Goal: Task Accomplishment & Management: Complete application form

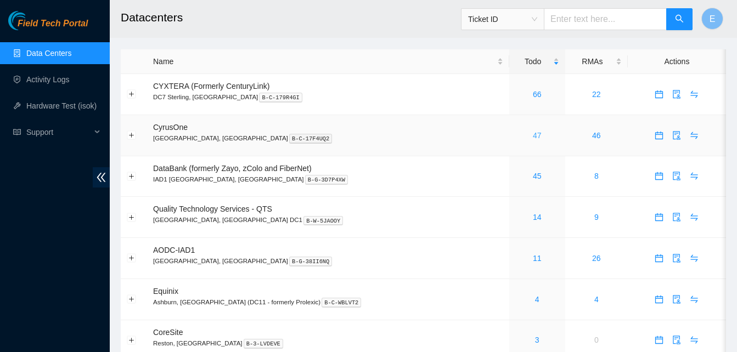
click at [533, 137] on link "47" at bounding box center [537, 135] width 9 height 9
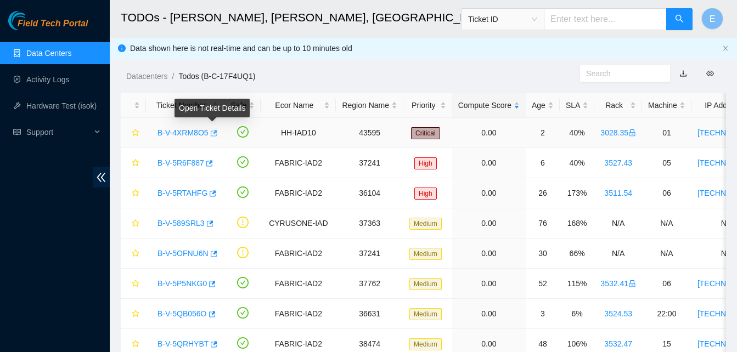
click at [214, 133] on icon "button" at bounding box center [213, 134] width 8 height 8
click at [57, 54] on link "Data Centers" at bounding box center [48, 53] width 45 height 9
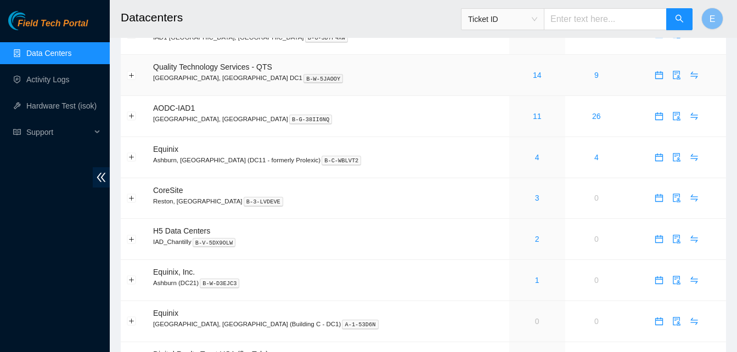
scroll to position [143, 0]
click at [132, 238] on button "Expand row" at bounding box center [131, 238] width 9 height 9
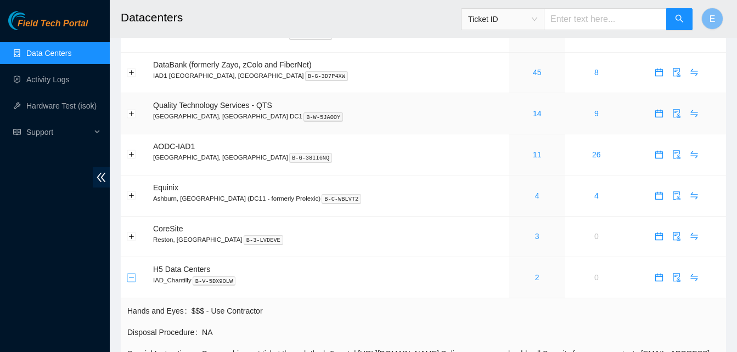
scroll to position [0, 0]
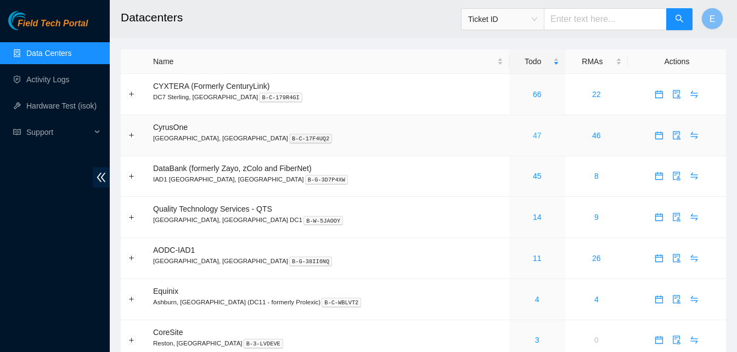
click at [533, 137] on link "47" at bounding box center [537, 135] width 9 height 9
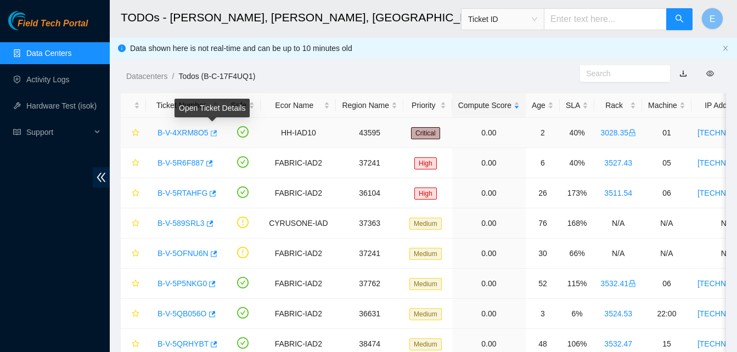
click at [212, 132] on icon "button" at bounding box center [214, 133] width 7 height 6
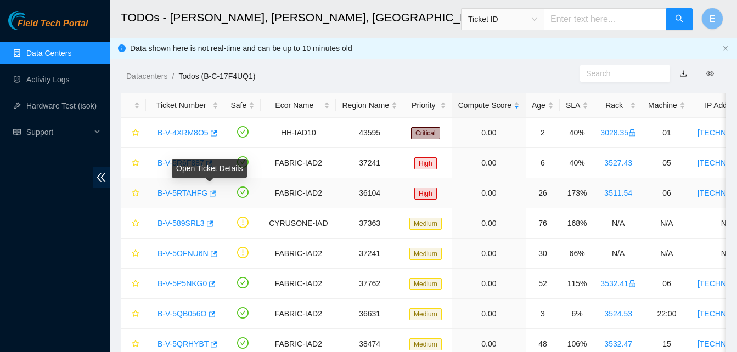
click at [208, 194] on icon "button" at bounding box center [212, 194] width 8 height 8
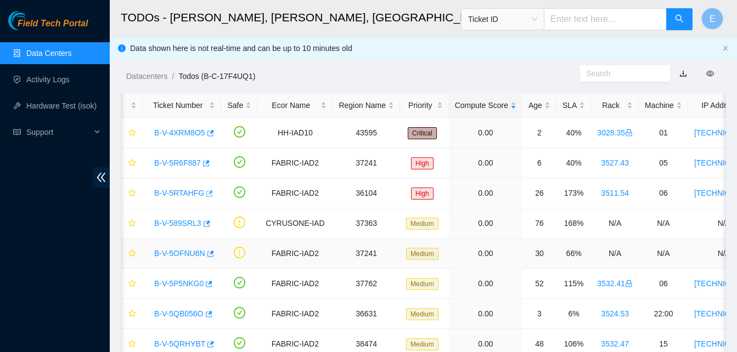
scroll to position [0, 1]
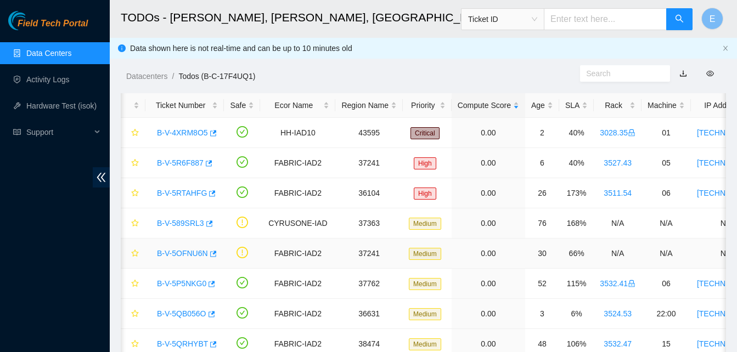
click at [239, 265] on td at bounding box center [242, 254] width 36 height 30
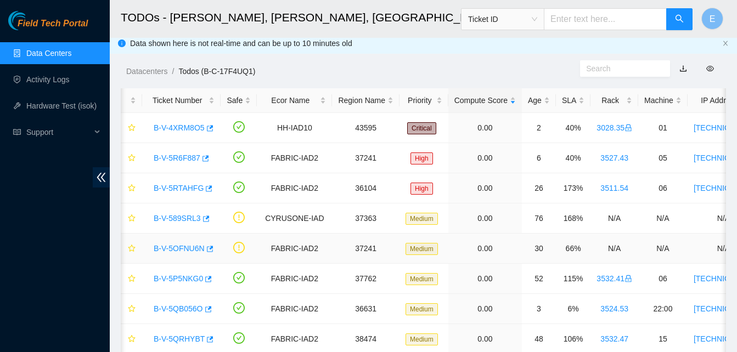
scroll to position [0, 0]
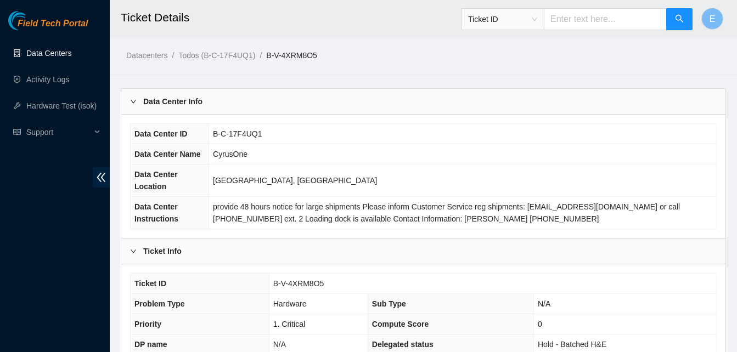
click at [40, 53] on link "Data Centers" at bounding box center [48, 53] width 45 height 9
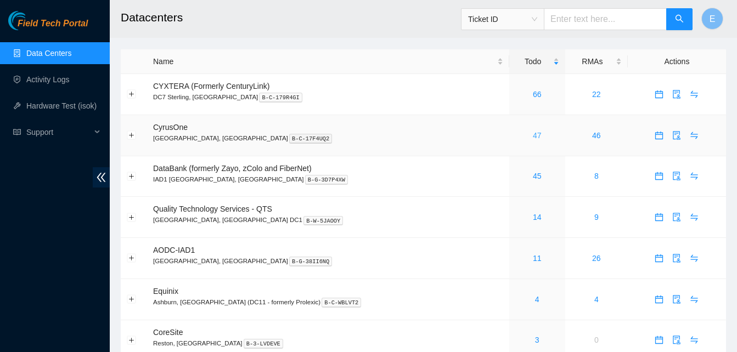
click at [533, 137] on link "47" at bounding box center [537, 135] width 9 height 9
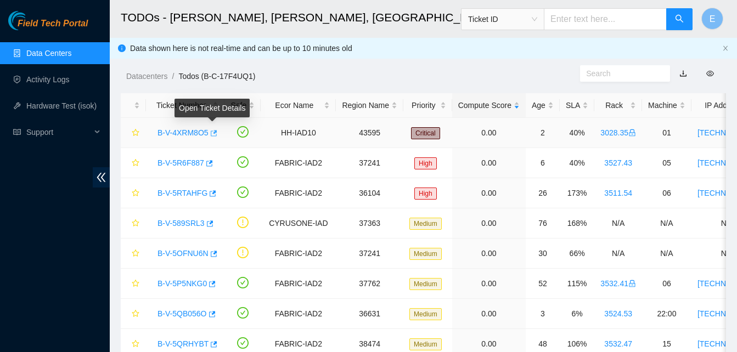
click at [213, 132] on icon "button" at bounding box center [214, 133] width 7 height 6
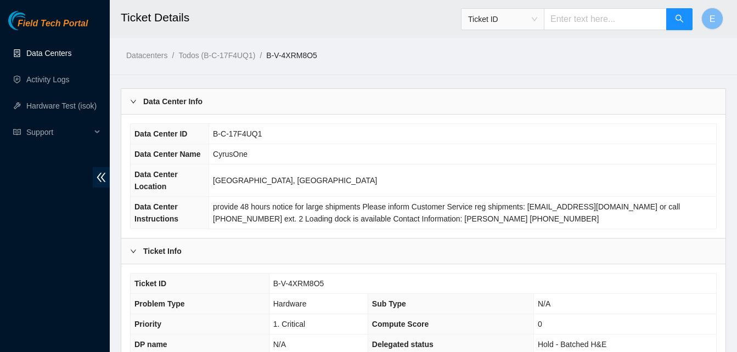
click at [60, 50] on link "Data Centers" at bounding box center [48, 53] width 45 height 9
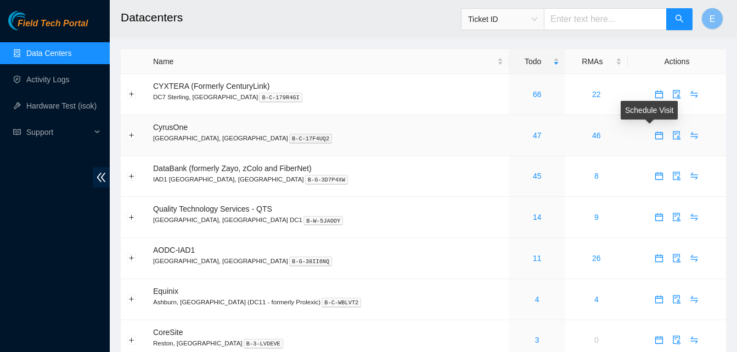
click at [655, 135] on icon "calendar" at bounding box center [659, 135] width 8 height 8
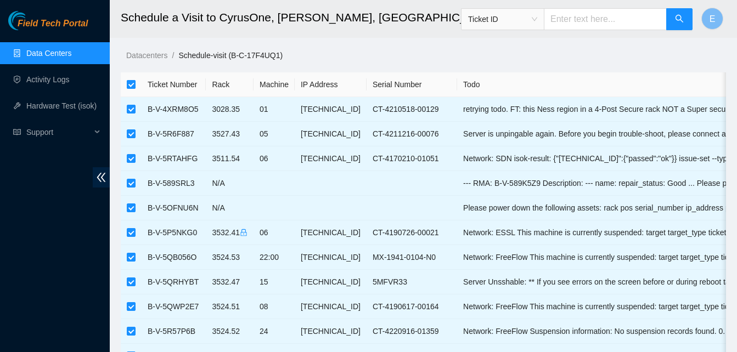
click at [129, 85] on input "checkbox" at bounding box center [131, 84] width 9 height 9
checkbox input "false"
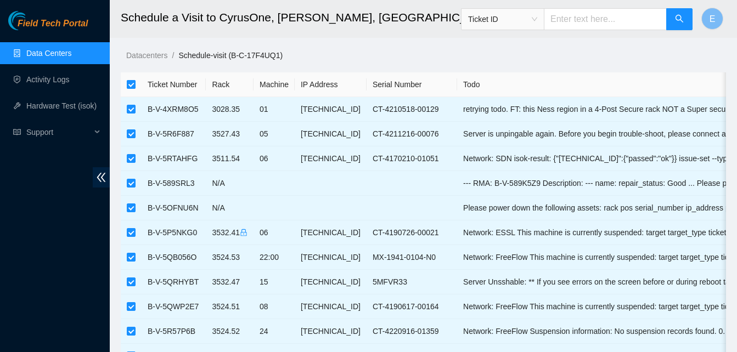
checkbox input "false"
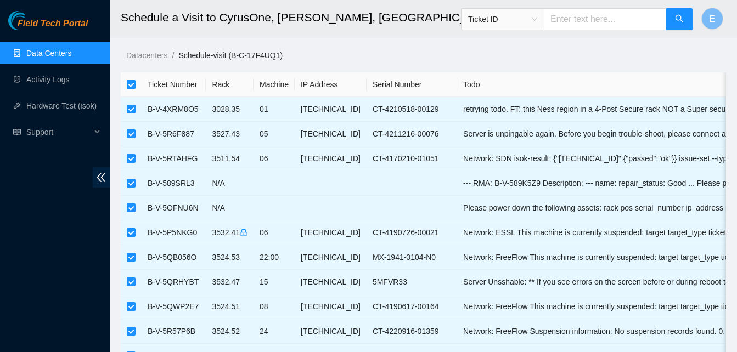
checkbox input "false"
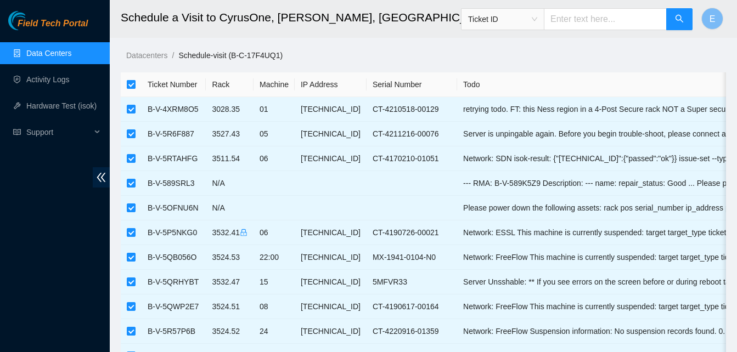
checkbox input "false"
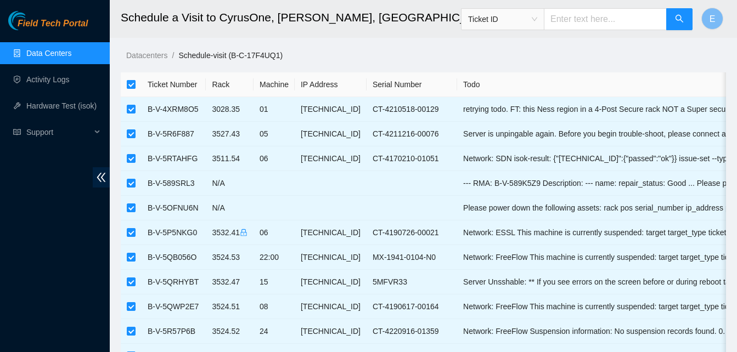
checkbox input "false"
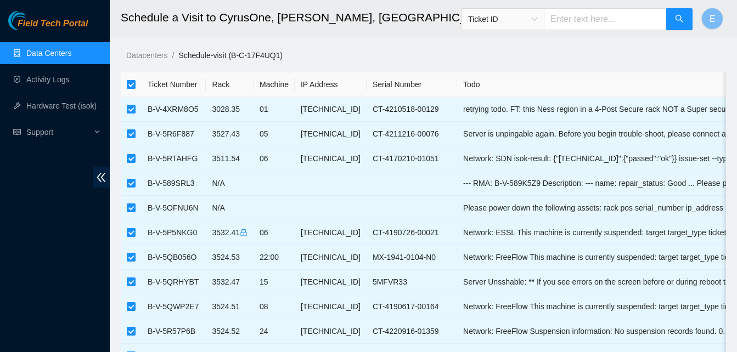
checkbox input "false"
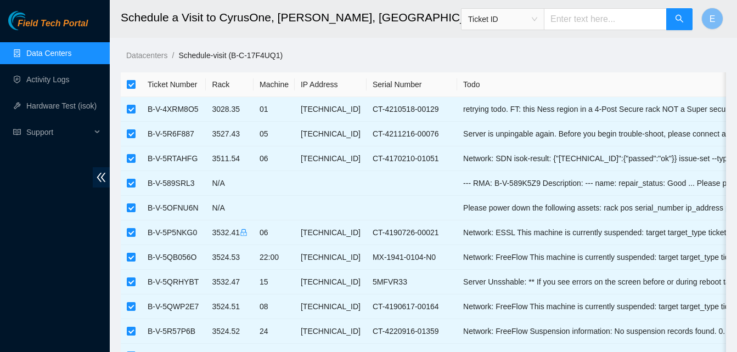
checkbox input "false"
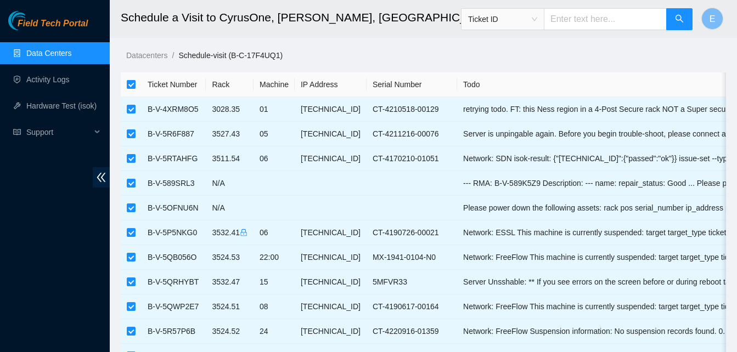
checkbox input "false"
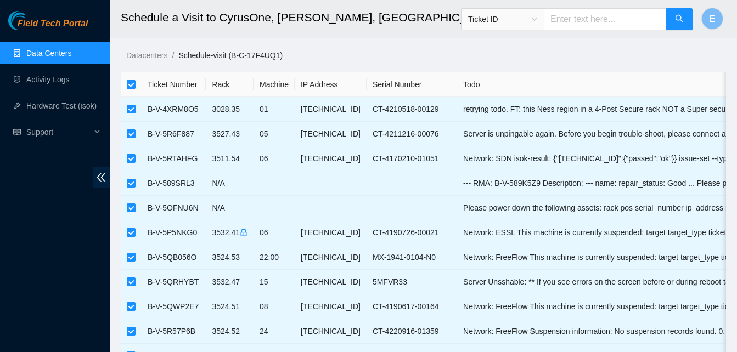
checkbox input "false"
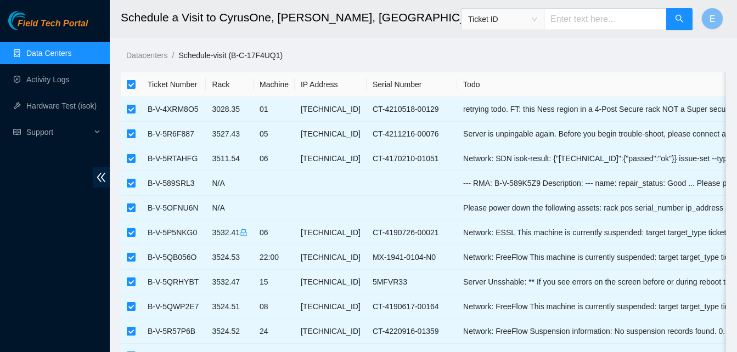
checkbox input "false"
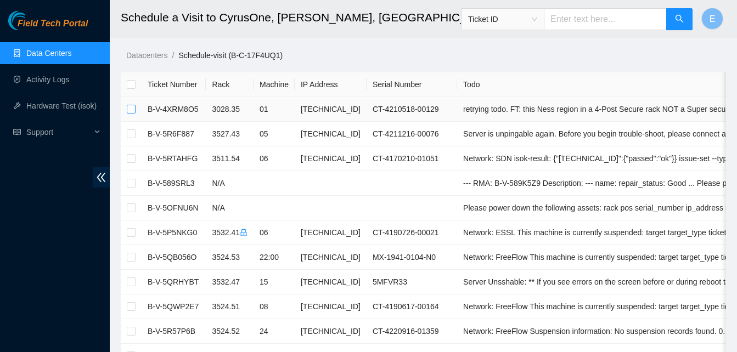
click at [134, 108] on input "checkbox" at bounding box center [131, 109] width 9 height 9
checkbox input "true"
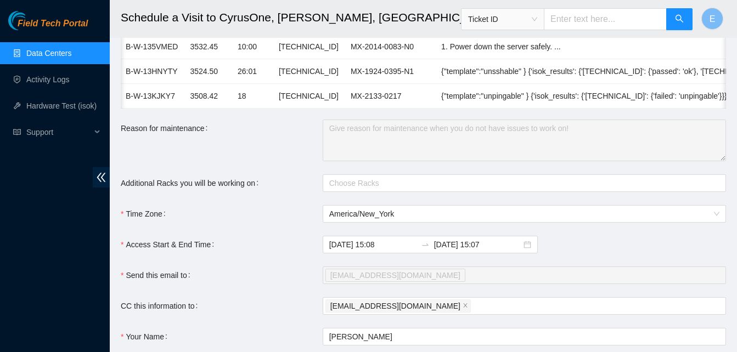
scroll to position [1144, 0]
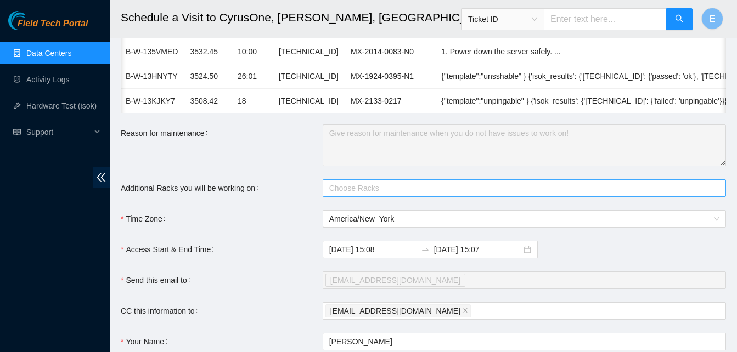
click at [334, 189] on div "Choose Racks" at bounding box center [524, 188] width 403 height 18
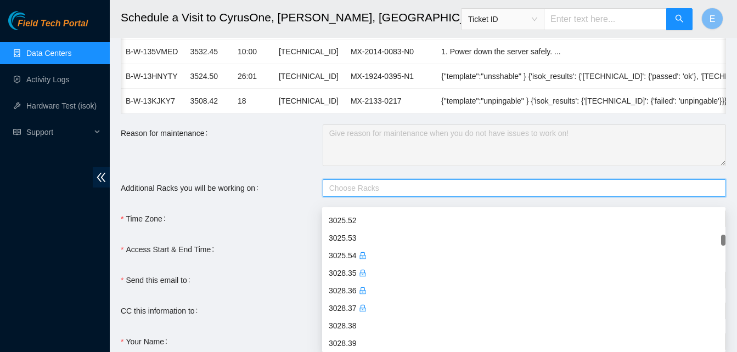
scroll to position [648, 0]
click at [344, 270] on div "3028.35" at bounding box center [524, 273] width 390 height 12
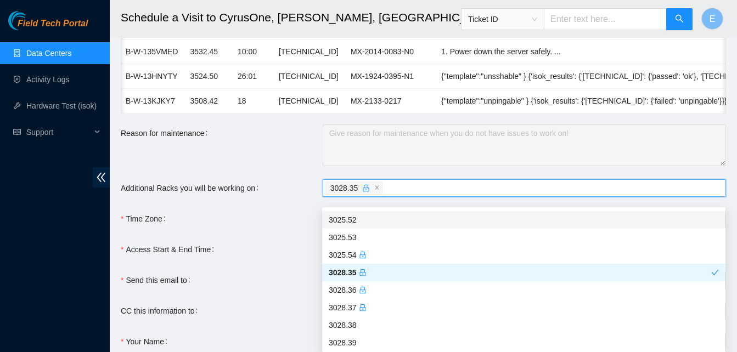
click at [294, 228] on div "Time Zone" at bounding box center [222, 219] width 202 height 18
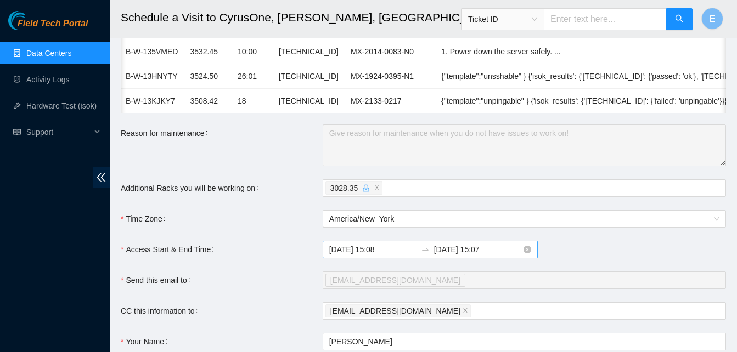
click at [486, 256] on input "2025-08-26 15:07" at bounding box center [477, 250] width 87 height 12
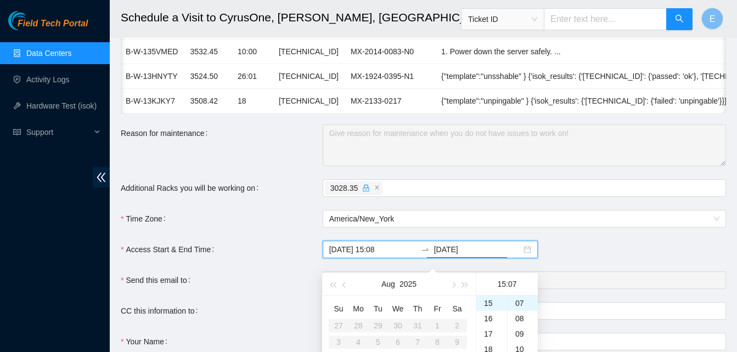
scroll to position [1279, 0]
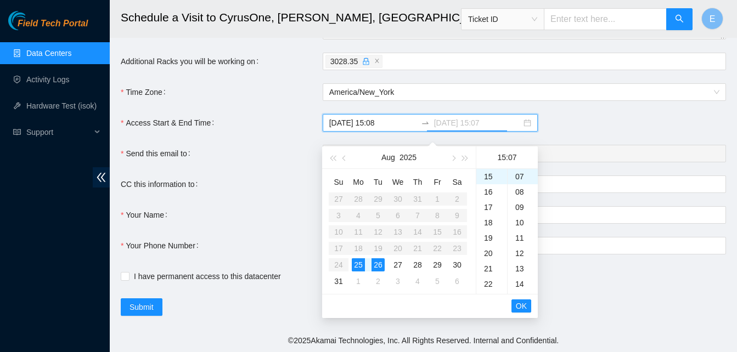
click at [359, 259] on div "25" at bounding box center [358, 265] width 13 height 13
click at [485, 277] on div "22" at bounding box center [491, 284] width 31 height 15
click at [492, 195] on ul "00 01 02 03 04 05 06 07 08 09 10 11 12 13 14 15 16 17 18 19 20 21 22 23" at bounding box center [491, 231] width 31 height 125
click at [491, 185] on div "23" at bounding box center [491, 191] width 31 height 15
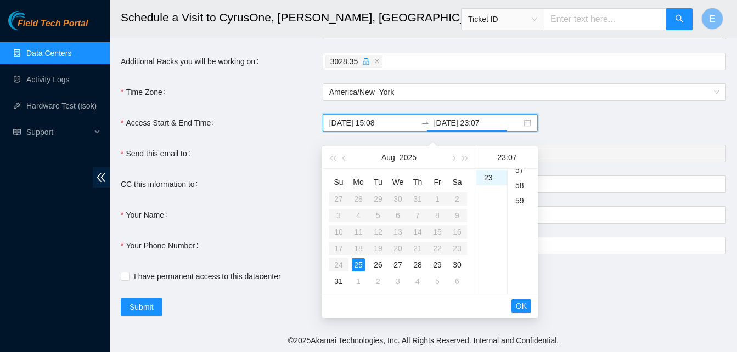
scroll to position [906, 0]
click at [517, 172] on div "59" at bounding box center [523, 177] width 30 height 15
click at [516, 300] on button "OK" at bounding box center [522, 306] width 20 height 13
type input "2025-08-25 23:59"
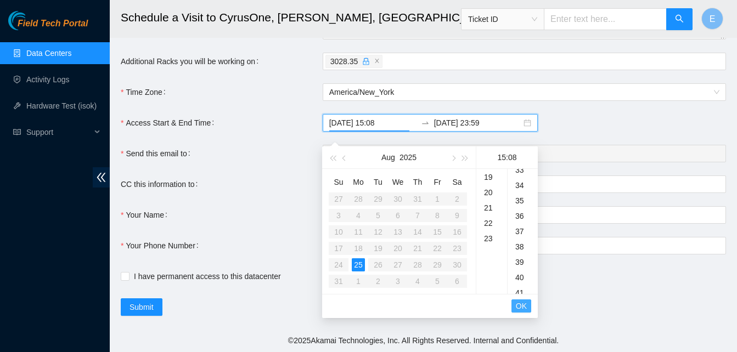
scroll to position [123, 0]
click at [516, 300] on button "OK" at bounding box center [522, 306] width 20 height 13
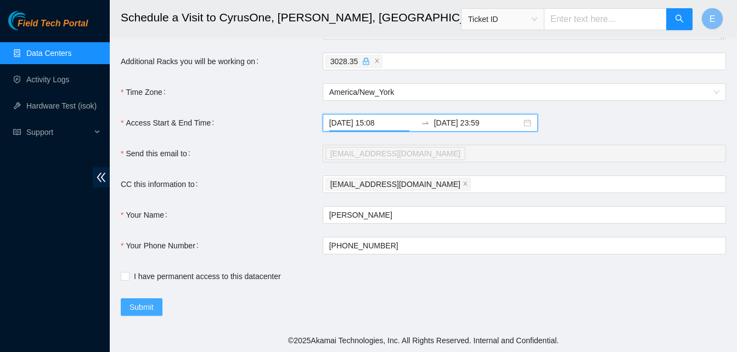
click at [141, 309] on span "Submit" at bounding box center [142, 307] width 24 height 12
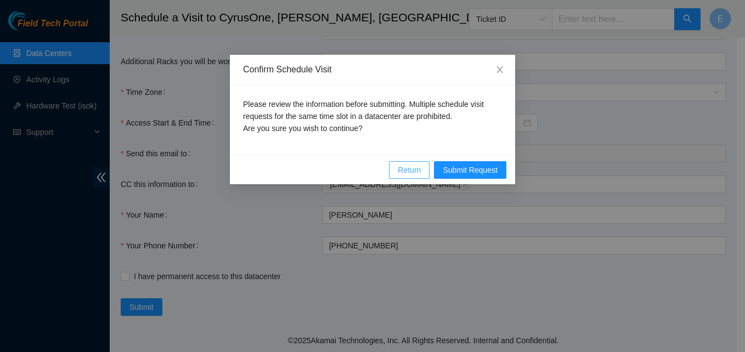
click at [408, 175] on span "Return" at bounding box center [409, 170] width 23 height 12
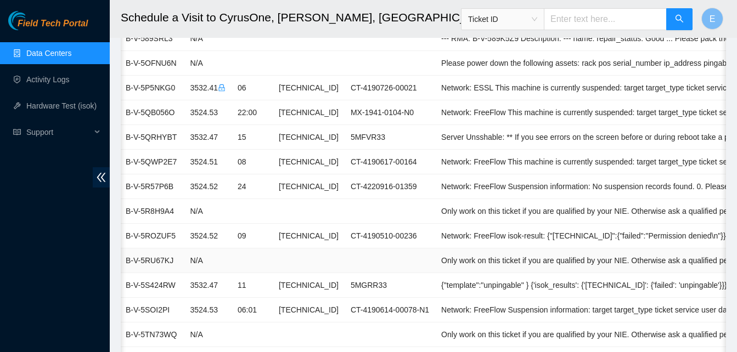
scroll to position [0, 0]
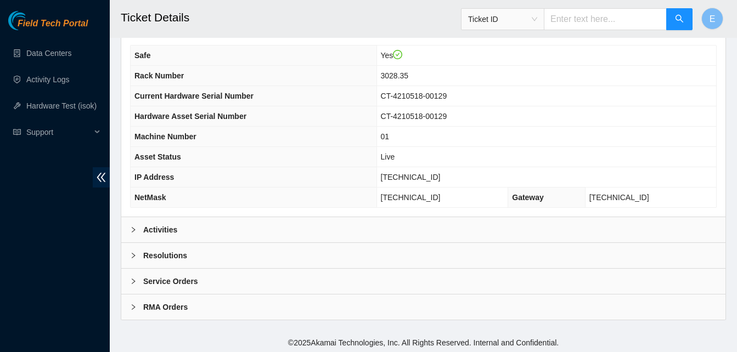
scroll to position [356, 0]
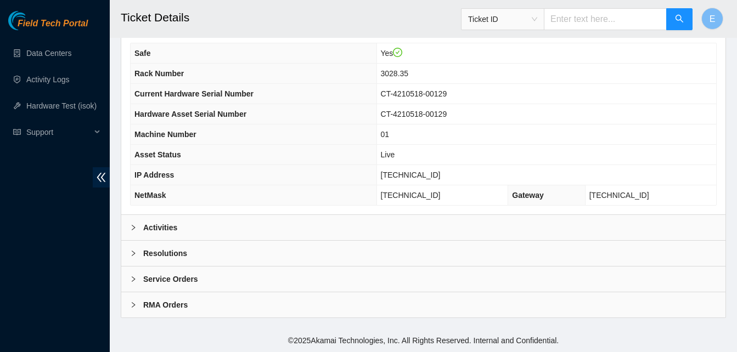
click at [156, 225] on b "Activities" at bounding box center [160, 228] width 34 height 12
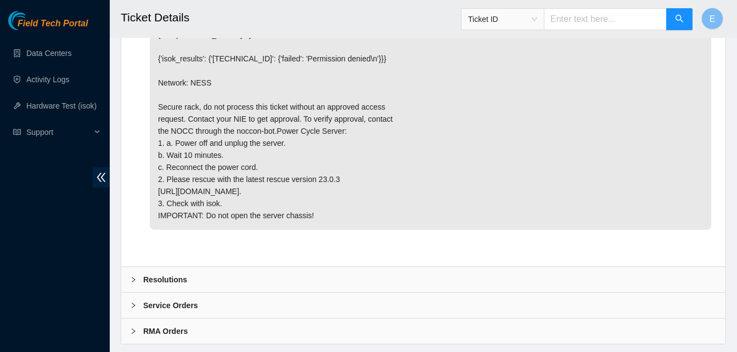
scroll to position [1057, 0]
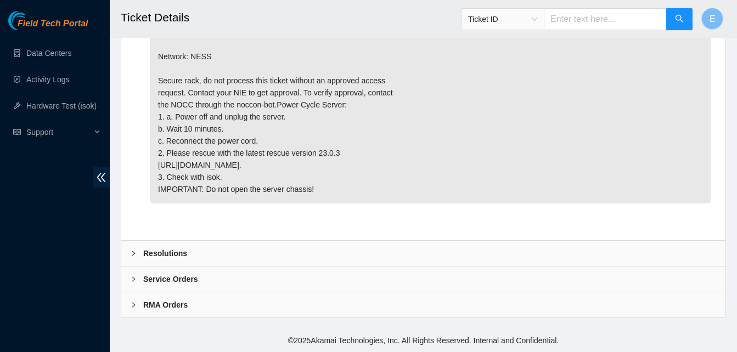
click at [41, 208] on div "Field Tech Portal Data Centers Activity Logs Hardware Test (isok) Support" at bounding box center [55, 181] width 110 height 341
click at [104, 173] on icon "double-left" at bounding box center [102, 178] width 12 height 12
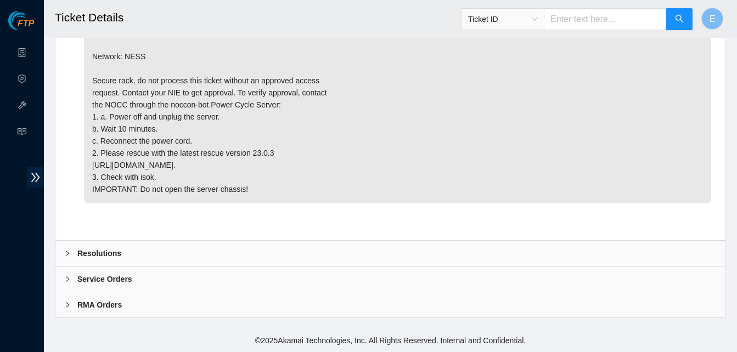
click at [104, 173] on p "{"template":"low_memory" } {'isok_results': {'[TECHNICAL_ID]': {'failed': 'Perm…" at bounding box center [397, 99] width 627 height 210
click at [38, 175] on icon "double-right" at bounding box center [36, 178] width 12 height 12
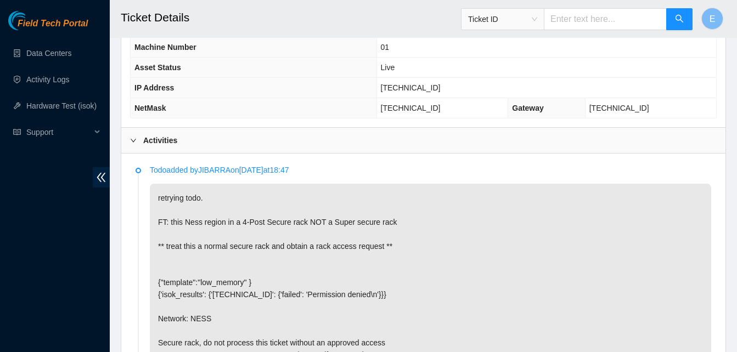
scroll to position [443, 0]
click at [133, 141] on icon "right" at bounding box center [133, 141] width 7 height 7
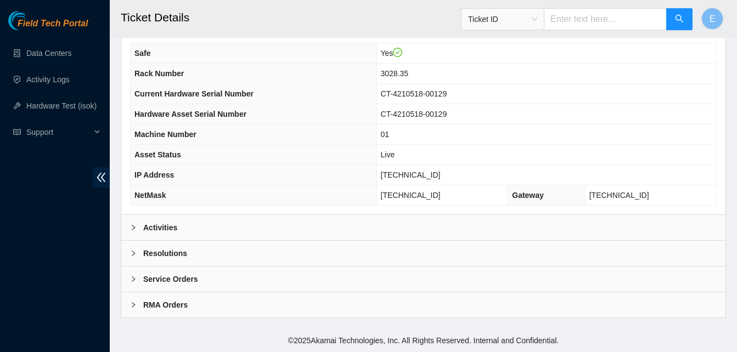
scroll to position [356, 0]
click at [150, 226] on b "Activities" at bounding box center [160, 228] width 34 height 12
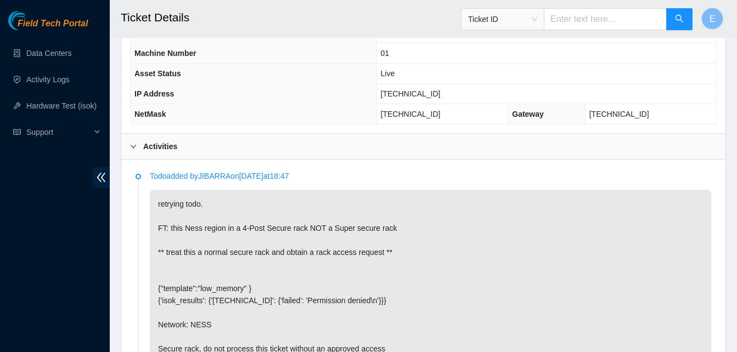
scroll to position [438, 0]
click at [133, 147] on icon "right" at bounding box center [133, 145] width 5 height 3
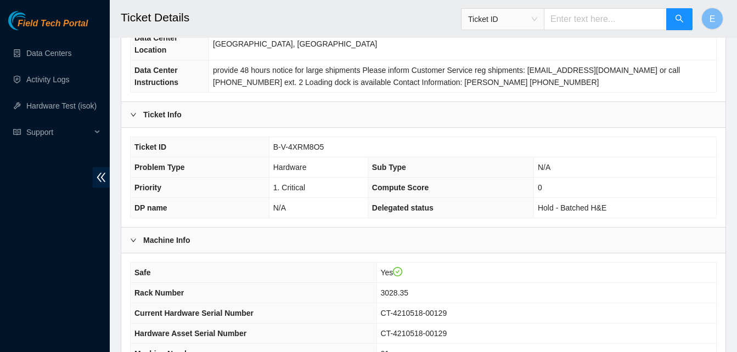
scroll to position [137, 0]
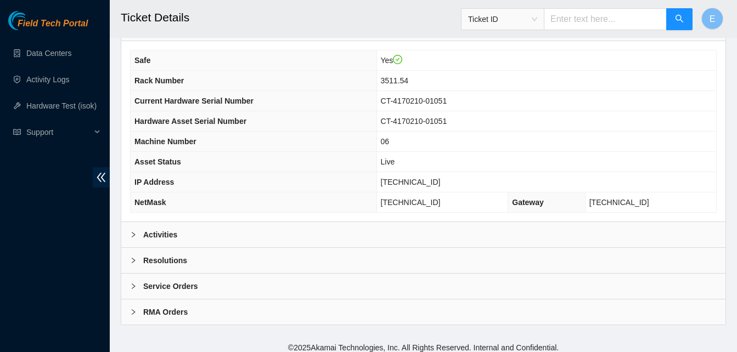
scroll to position [356, 0]
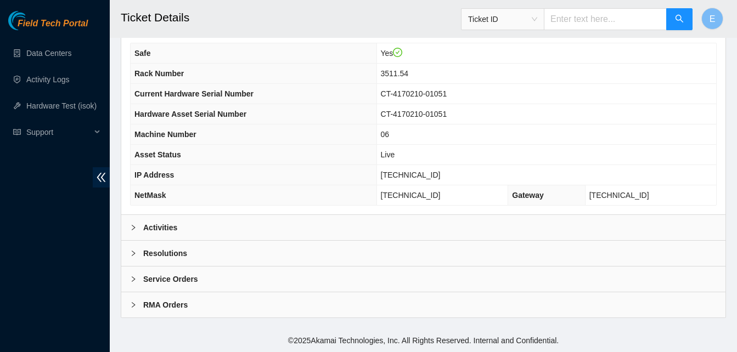
click at [156, 227] on b "Activities" at bounding box center [160, 228] width 34 height 12
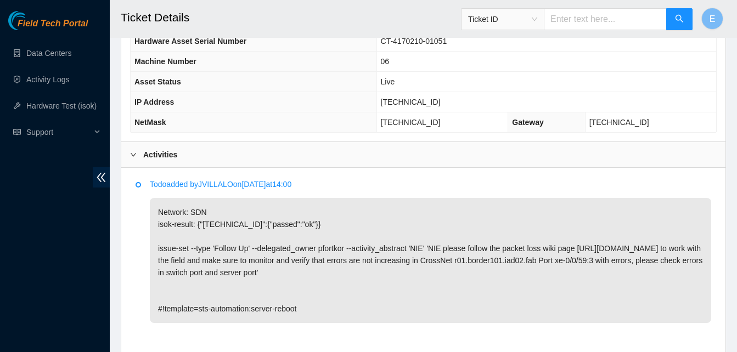
scroll to position [430, 0]
